Goal: Transaction & Acquisition: Book appointment/travel/reservation

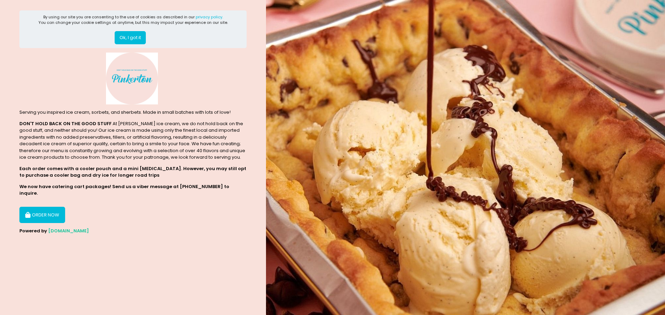
click at [50, 207] on button "ORDER NOW" at bounding box center [42, 215] width 46 height 17
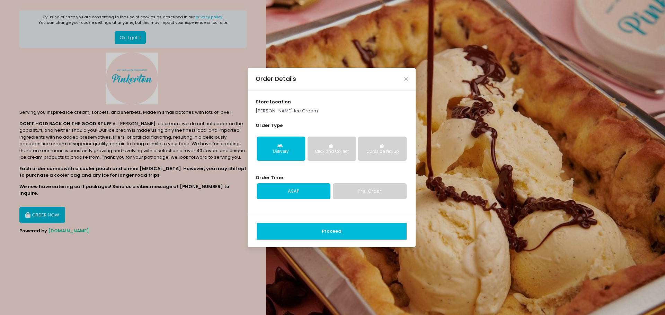
drag, startPoint x: 326, startPoint y: 232, endPoint x: 349, endPoint y: 195, distance: 44.3
click at [348, 197] on form "store location [PERSON_NAME] Ice Cream Order Type Delivery Click and Collect Cu…" at bounding box center [331, 169] width 168 height 157
click at [353, 192] on link "Pre-Order" at bounding box center [370, 191] width 74 height 16
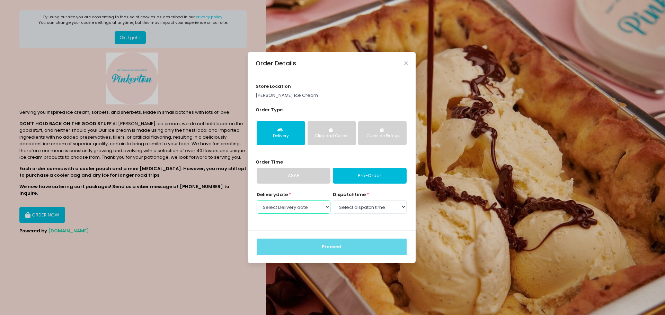
click at [310, 207] on select "Select Delivery date [DATE] [DATE] [DATE] [DATE]" at bounding box center [293, 206] width 74 height 13
select select "[DATE]"
click at [256, 200] on select "Select Delivery date [DATE] [DATE] [DATE] [DATE]" at bounding box center [293, 206] width 74 height 13
click at [354, 202] on select "Select dispatch time 09:00 AM - 09:30 AM 09:30 AM - 10:00 AM 10:00 AM - 10:30 A…" at bounding box center [370, 206] width 74 height 13
select select "12:30"
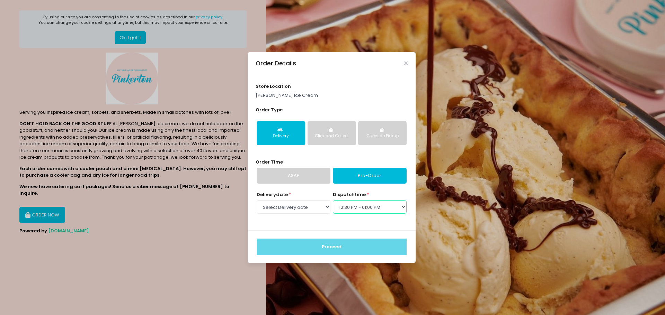
click at [333, 200] on select "Select dispatch time 09:00 AM - 09:30 AM 09:30 AM - 10:00 AM 10:00 AM - 10:30 A…" at bounding box center [370, 206] width 74 height 13
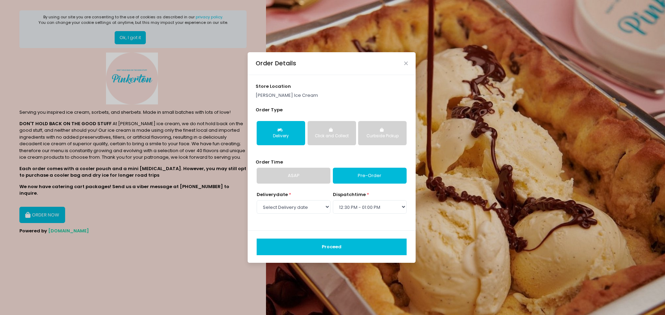
click at [344, 250] on button "Proceed" at bounding box center [331, 247] width 150 height 17
